Goal: Understand process/instructions: Learn how to perform a task or action

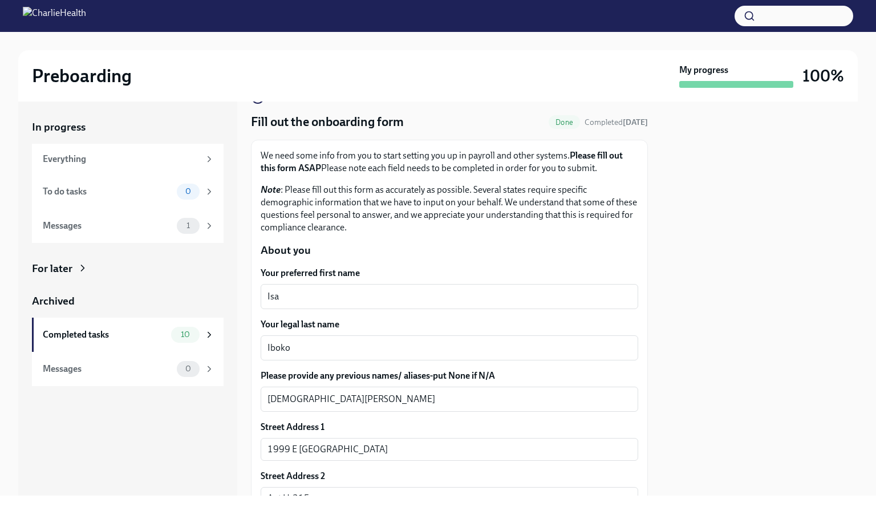
scroll to position [30, 0]
click at [200, 191] on div "0" at bounding box center [196, 192] width 38 height 16
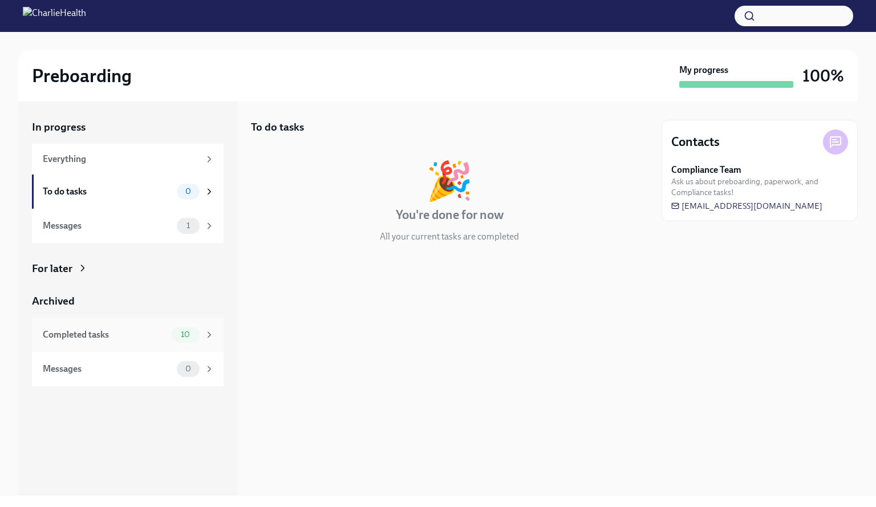
click at [182, 337] on span "10" at bounding box center [185, 334] width 23 height 9
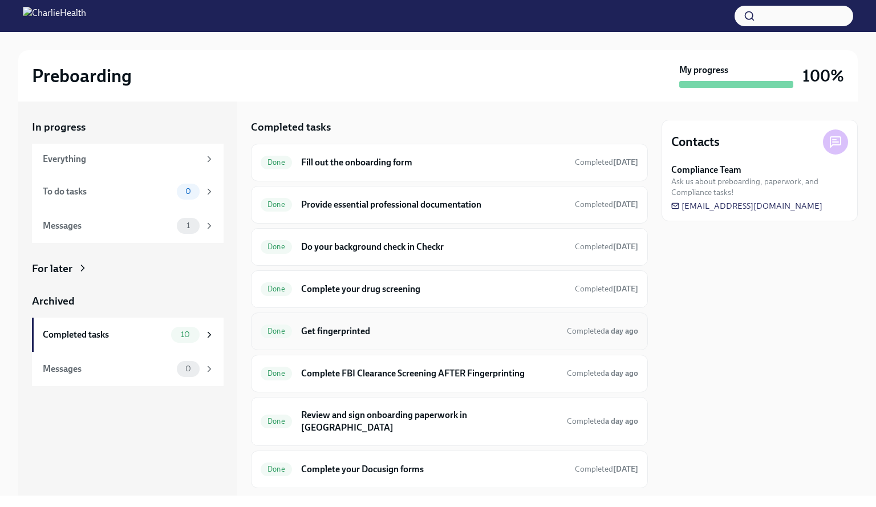
scroll to position [130, 0]
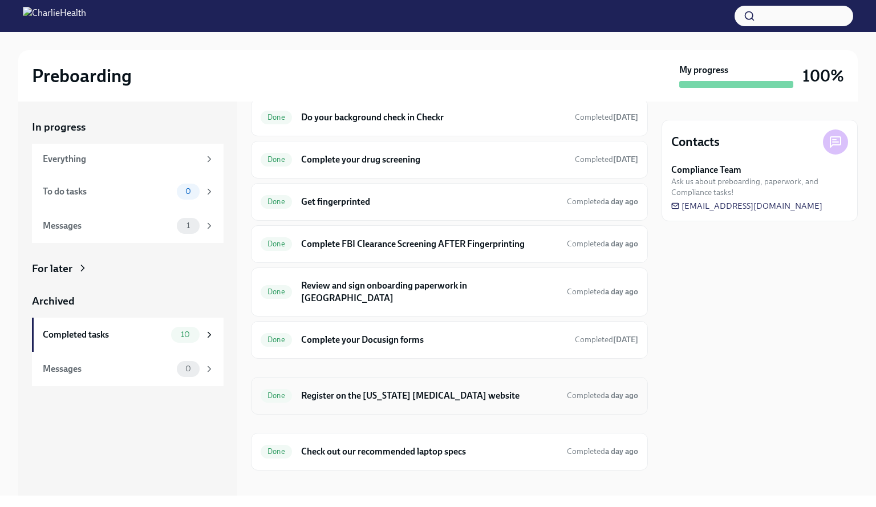
click at [383, 390] on h6 "Register on the [US_STATE] [MEDICAL_DATA] website" at bounding box center [429, 396] width 257 height 13
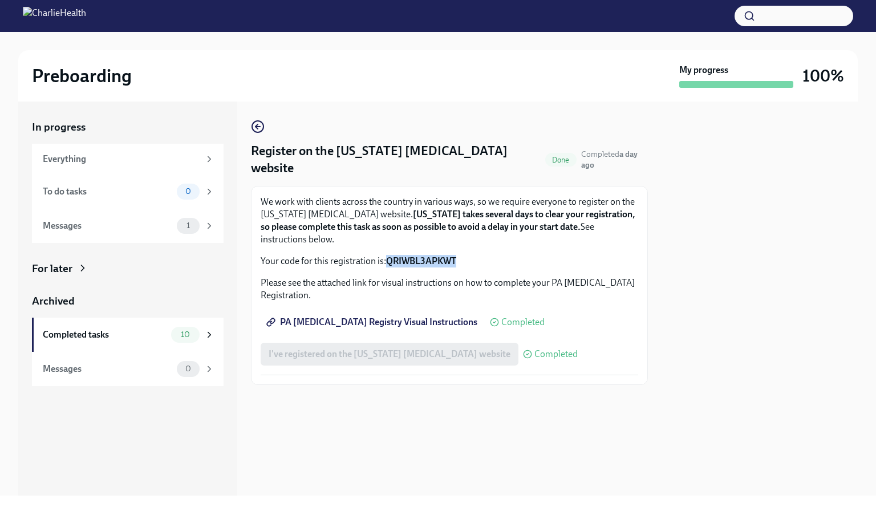
drag, startPoint x: 459, startPoint y: 243, endPoint x: 390, endPoint y: 233, distance: 69.7
click at [390, 233] on div "We work with clients across the country in various ways, so we require everyone…" at bounding box center [450, 232] width 378 height 72
copy strong "QRIWBL3APKWT"
click at [415, 317] on span "PA [MEDICAL_DATA] Registry Visual Instructions" at bounding box center [373, 322] width 209 height 11
